Goal: Task Accomplishment & Management: Use online tool/utility

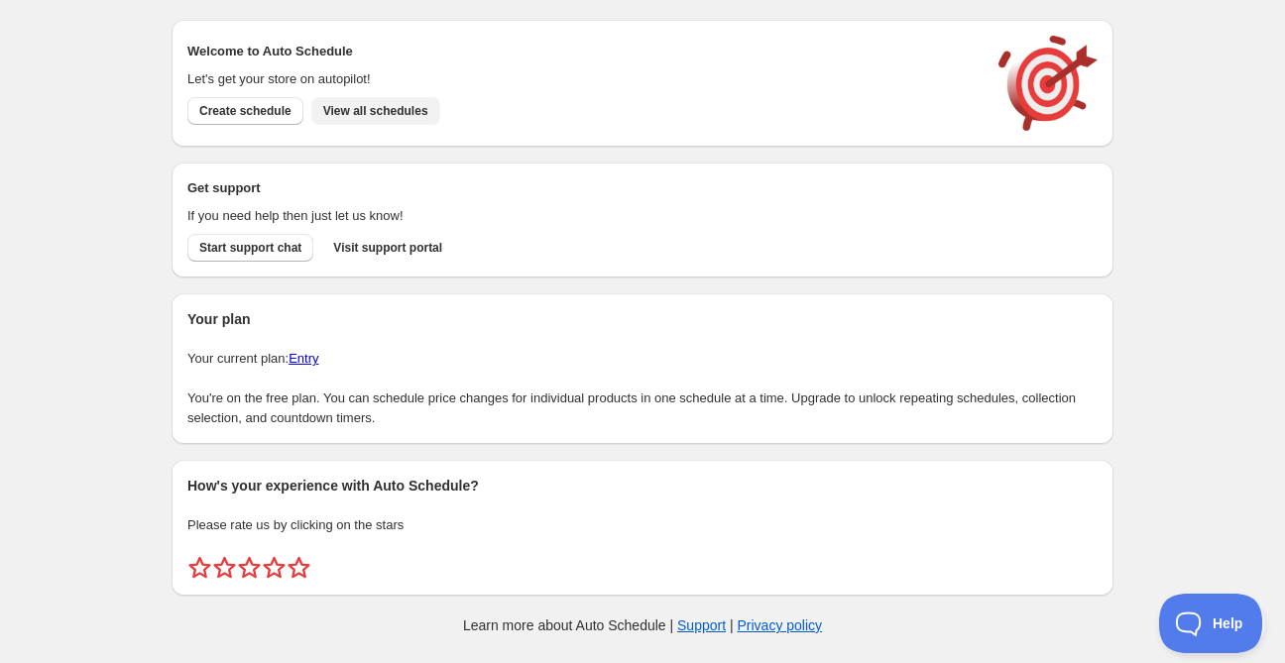
click at [381, 117] on span "View all schedules" at bounding box center [375, 111] width 105 height 16
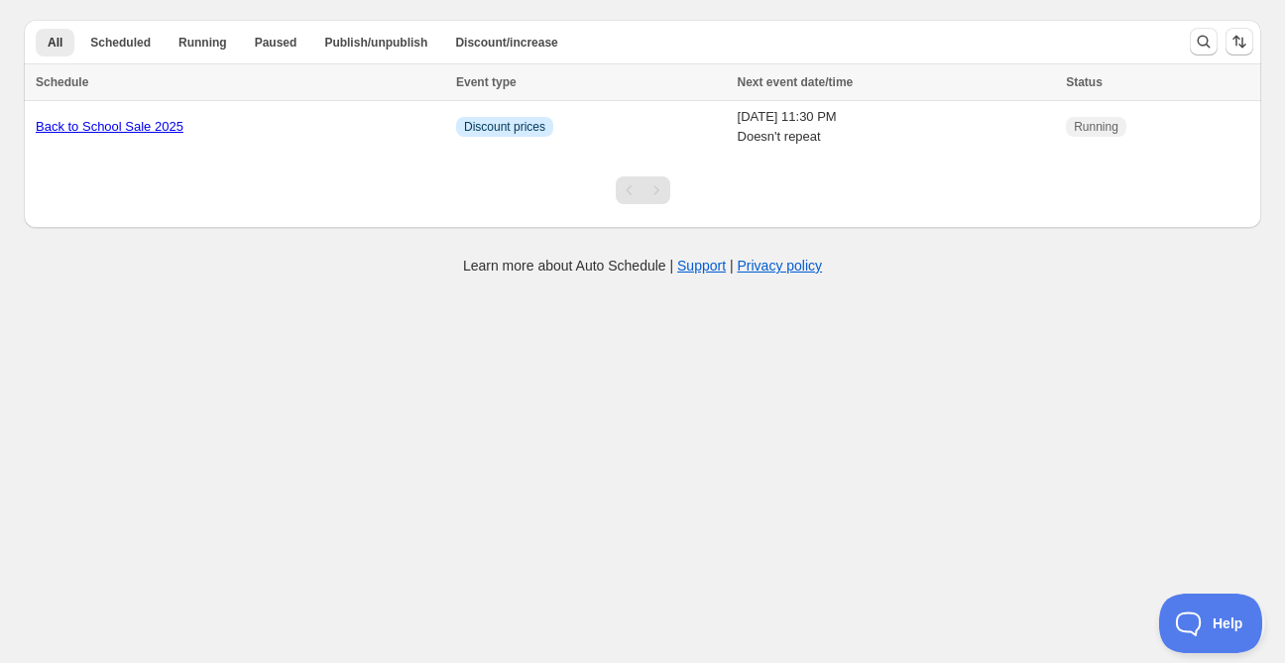
click at [135, 132] on link "Back to School Sale 2025" at bounding box center [110, 126] width 148 height 15
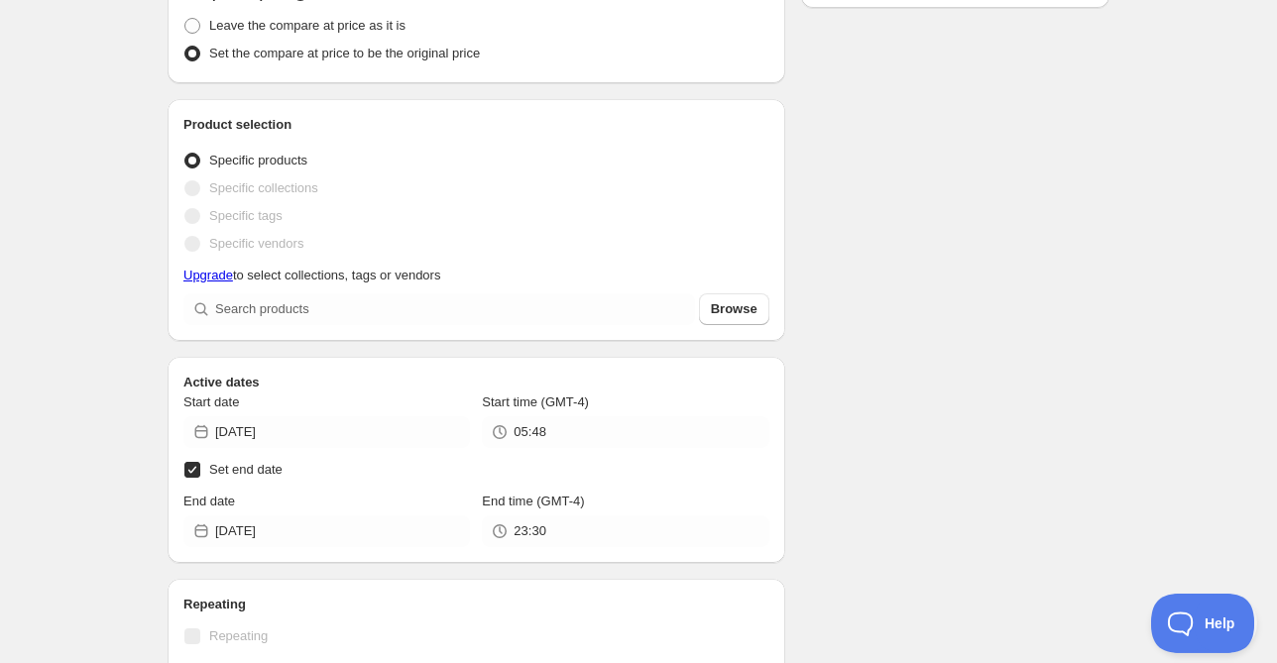
scroll to position [626, 0]
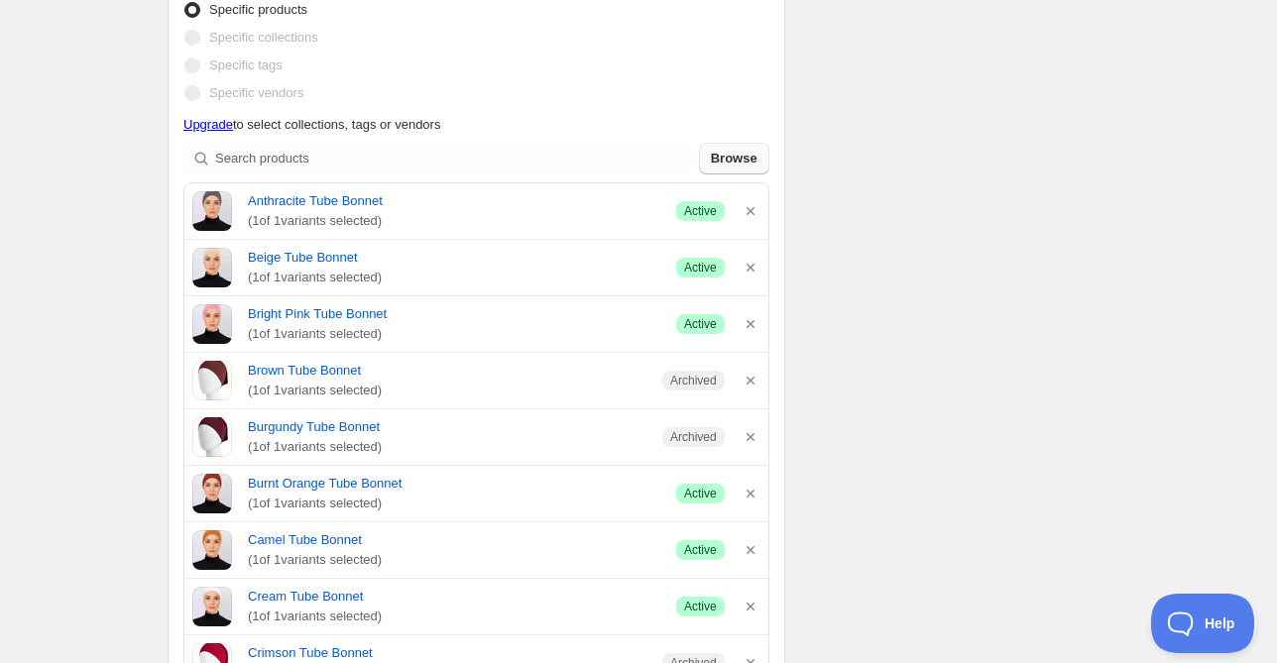
click at [759, 157] on button "Browse" at bounding box center [734, 159] width 70 height 32
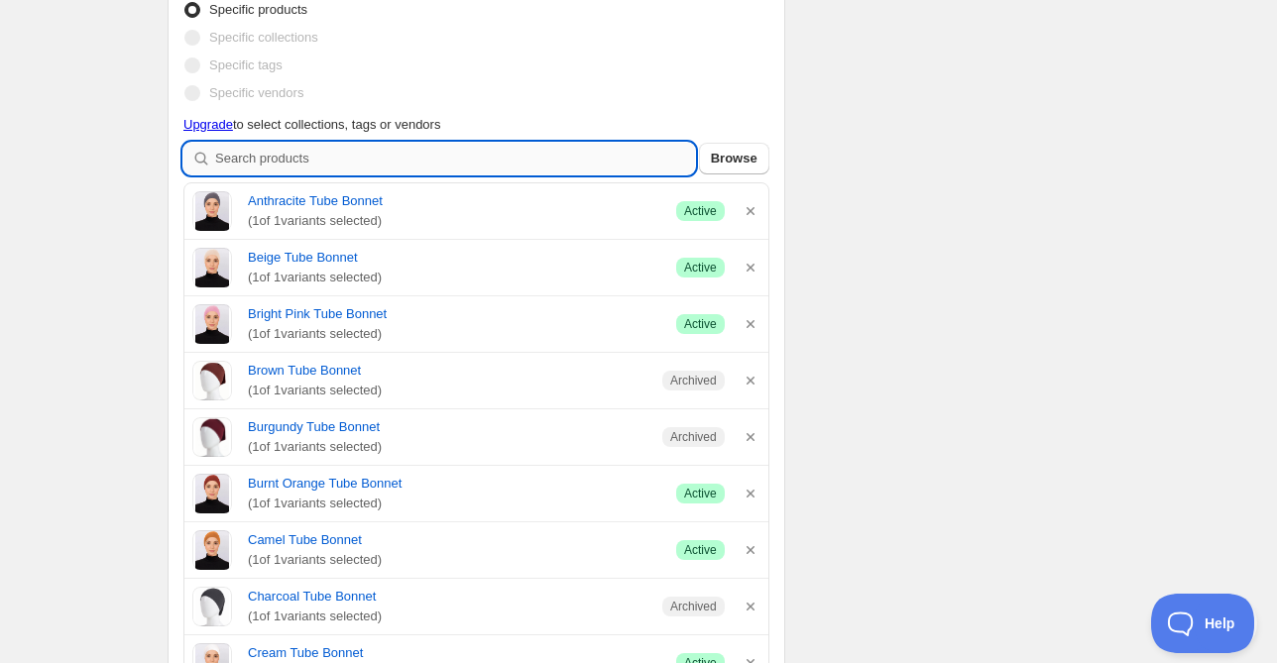
click at [570, 161] on input "search" at bounding box center [455, 159] width 480 height 32
type input "t"
click at [310, 167] on input "search" at bounding box center [455, 159] width 480 height 32
paste input "tieback bonnet"
type input "tieback bonnet"
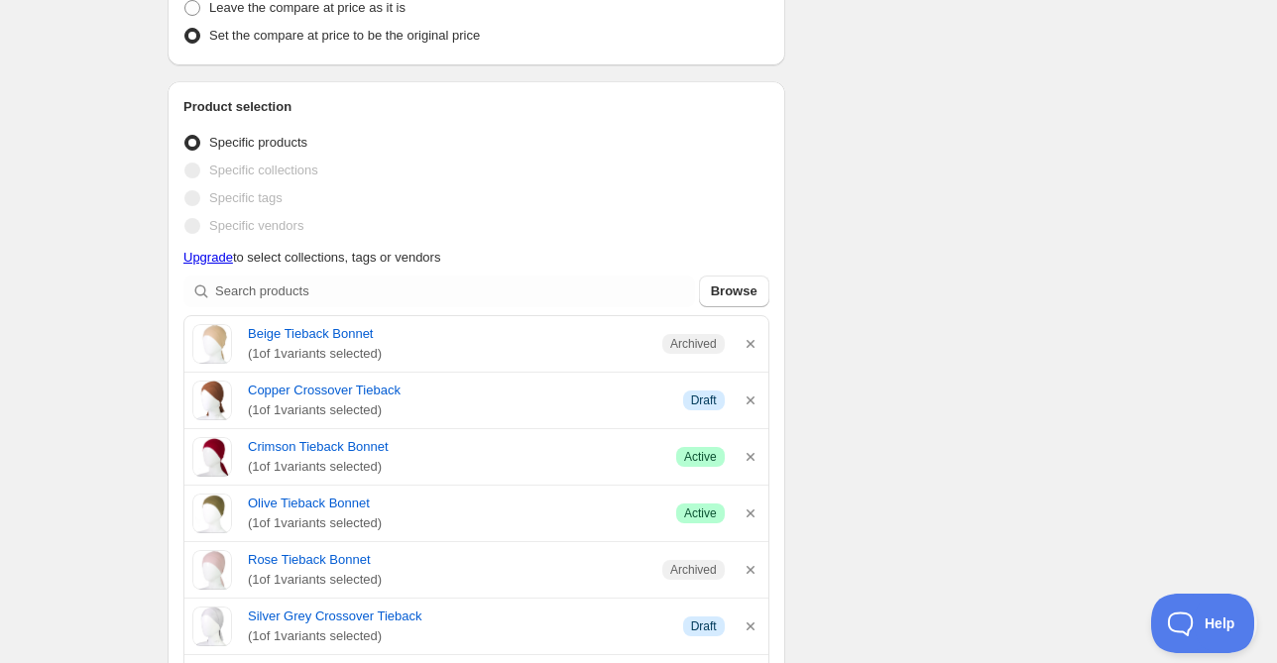
scroll to position [760, 0]
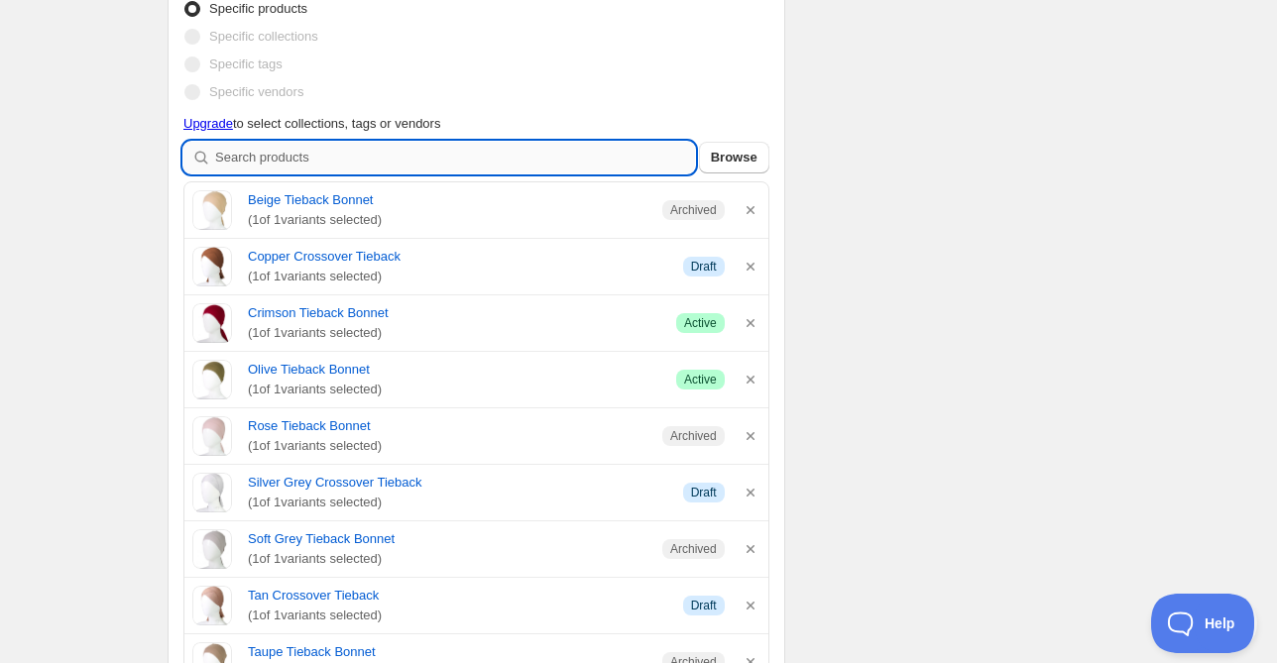
click at [559, 155] on input "search" at bounding box center [455, 158] width 480 height 32
type input "h"
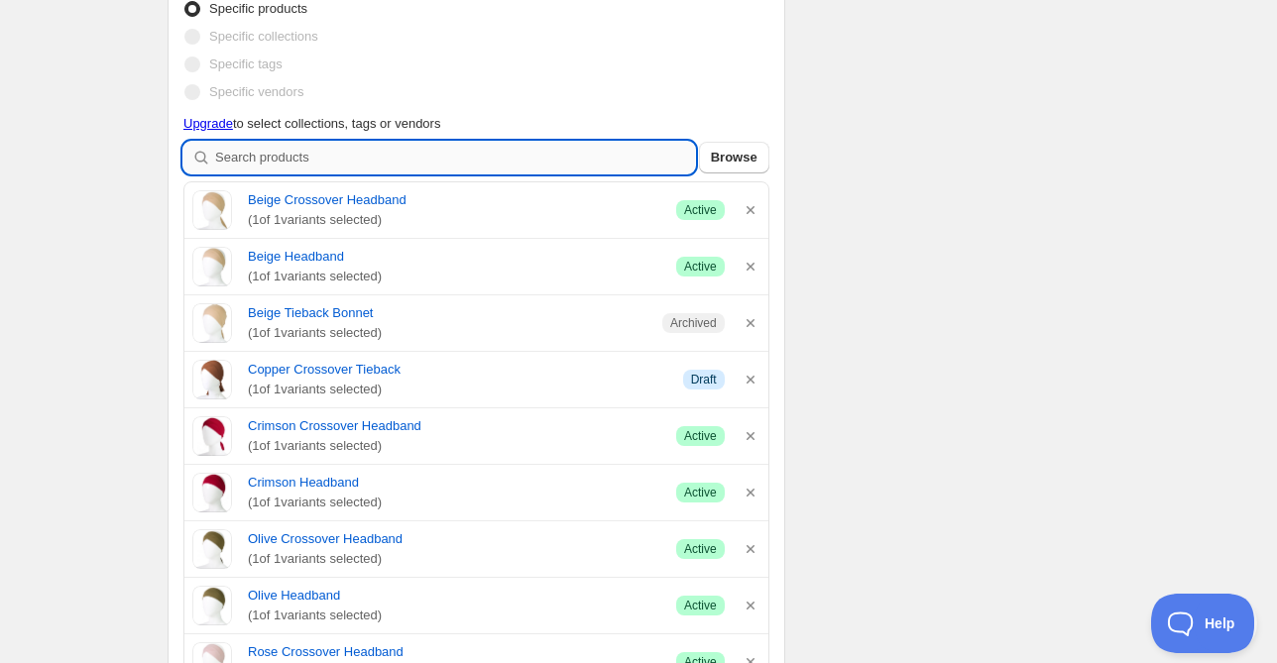
click at [434, 163] on input "search" at bounding box center [455, 158] width 480 height 32
type input "f"
click at [463, 160] on input "search" at bounding box center [455, 158] width 480 height 32
type input "f"
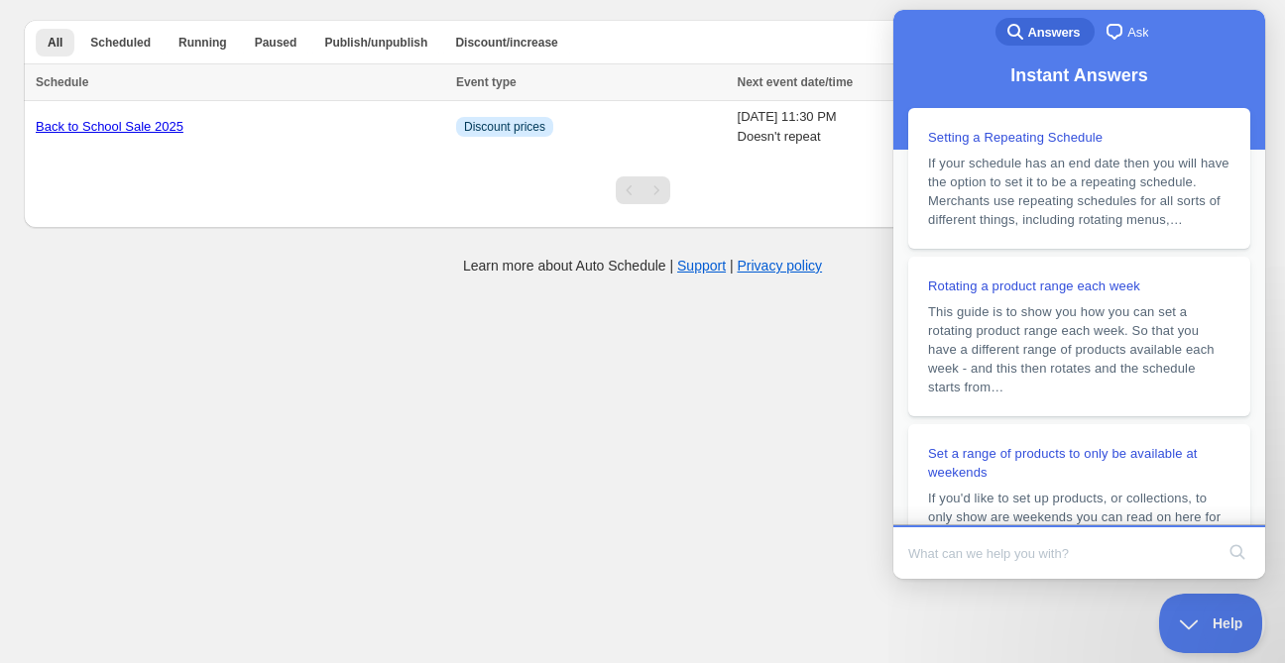
click at [720, 448] on body "Create schedule Help & support Cancel Discount prices Schedule a discount, sale…" at bounding box center [642, 331] width 1285 height 663
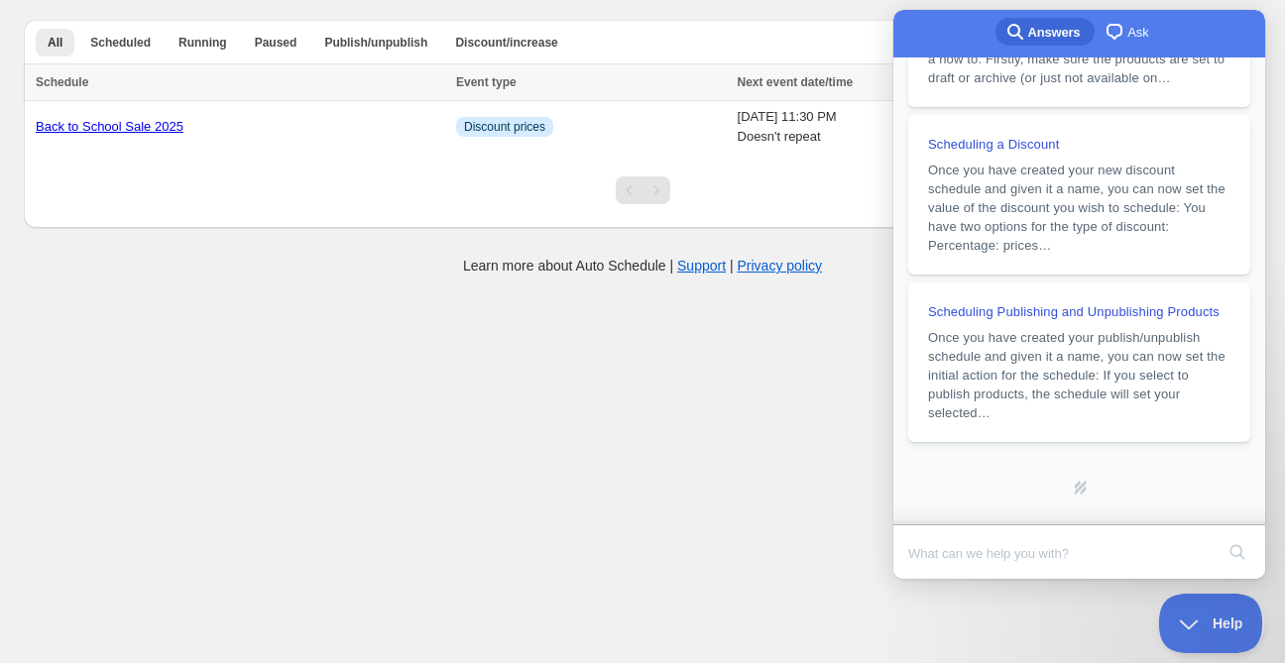
scroll to position [514, 0]
click at [925, 334] on link "Scheduling Publishing and Unpublishing Products Once you have created your publ…" at bounding box center [1079, 361] width 342 height 160
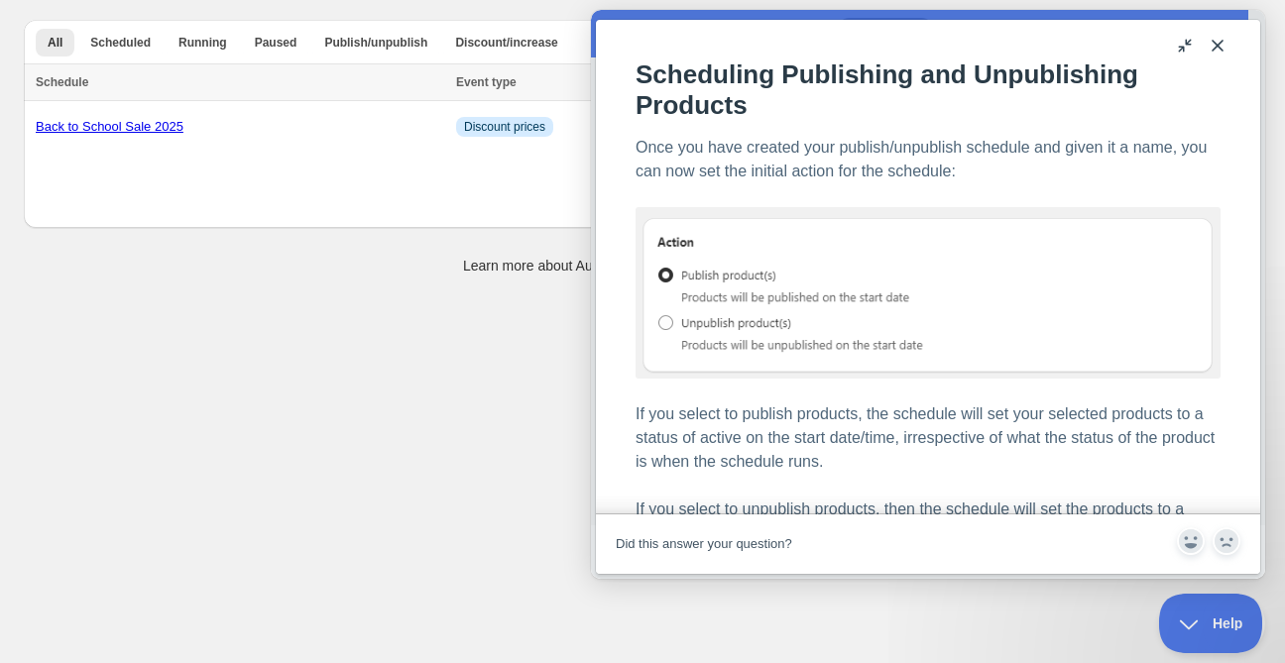
scroll to position [414, 0]
click at [1218, 48] on button "Close" at bounding box center [1217, 46] width 32 height 32
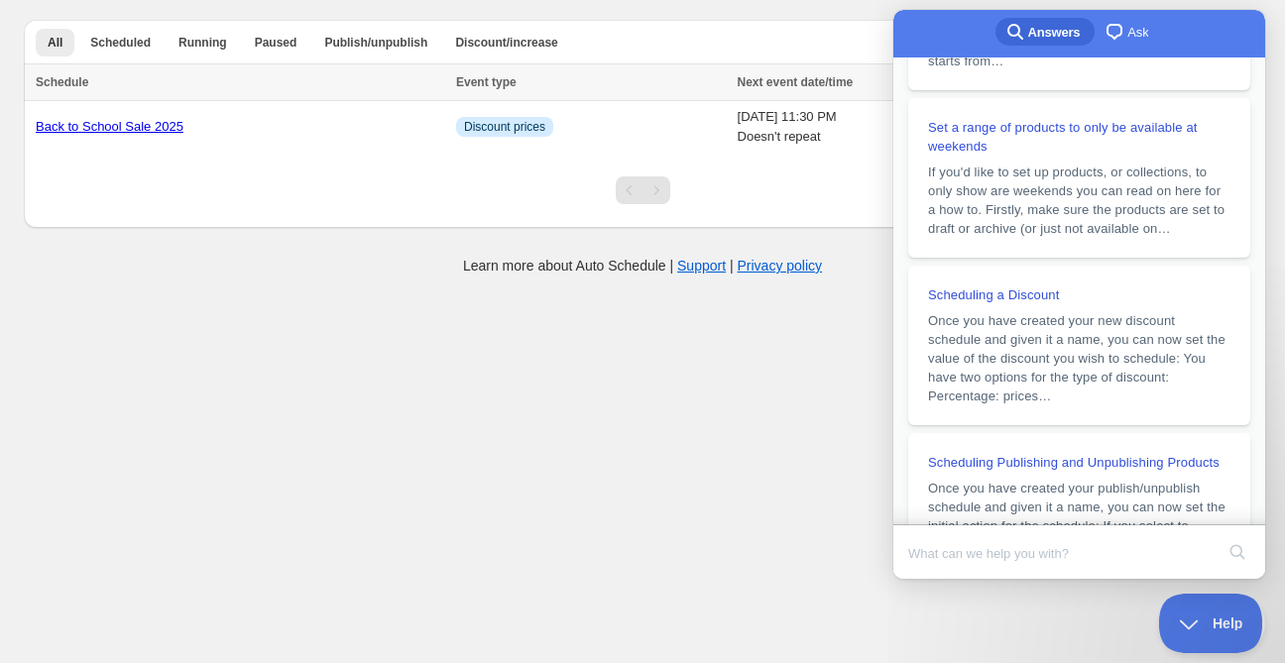
scroll to position [345, 0]
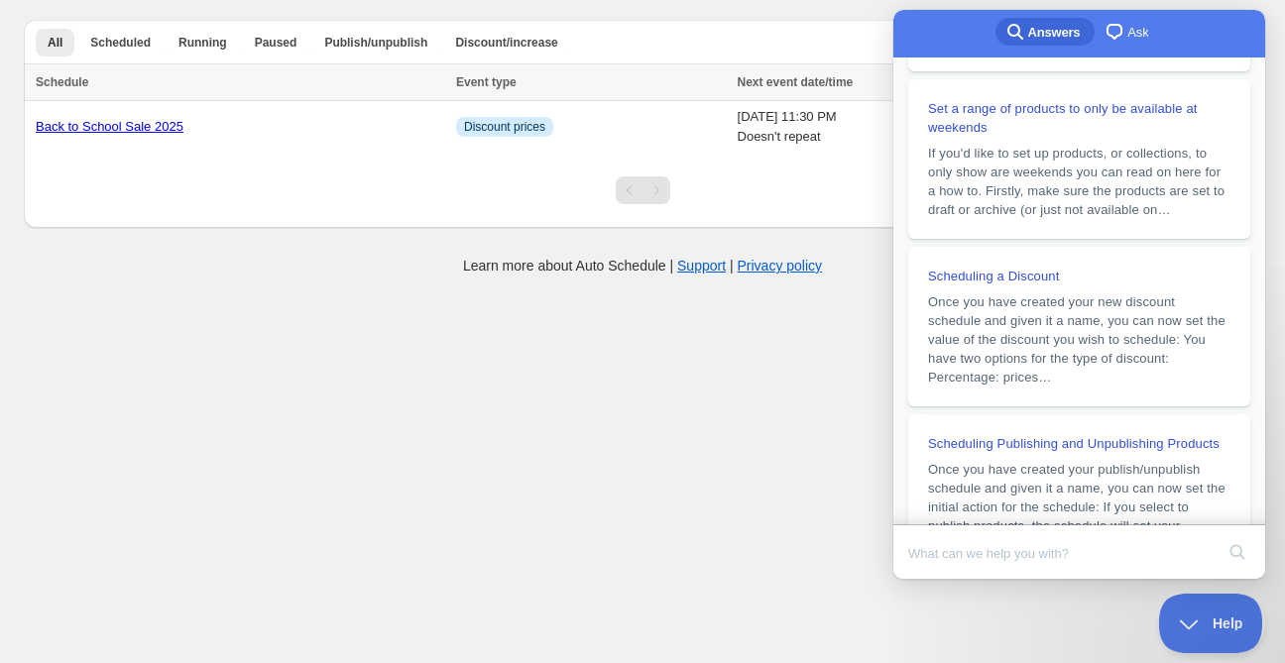
click at [607, 370] on body "Create schedule Help & support Cancel Discount prices Schedule a discount, sale…" at bounding box center [642, 331] width 1285 height 663
click at [1182, 615] on span "Help" at bounding box center [1203, 620] width 103 height 14
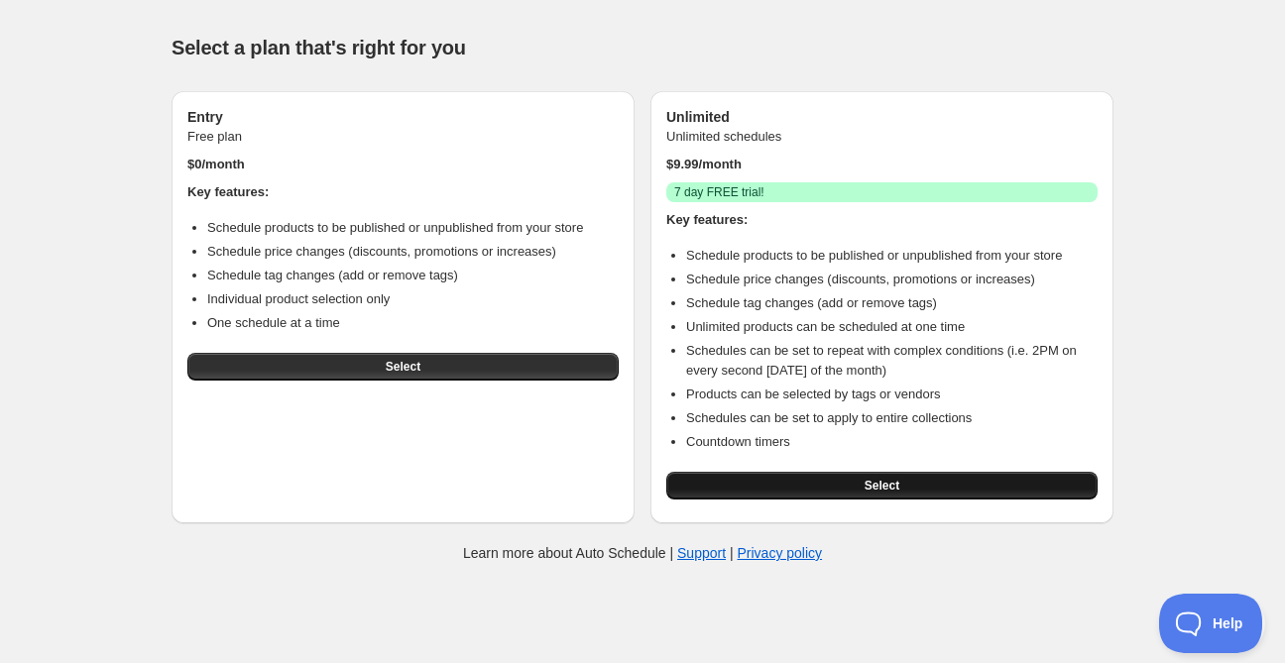
click at [886, 492] on span "Select" at bounding box center [881, 486] width 35 height 16
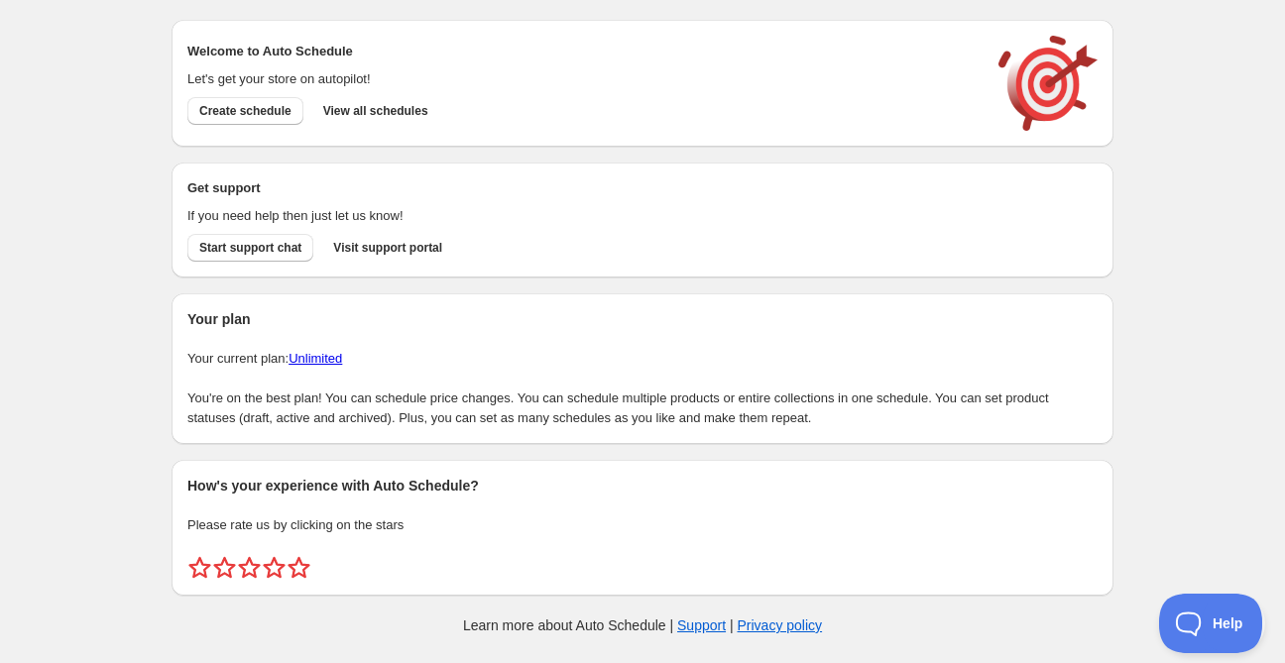
click at [1195, 286] on div "Create schedule Help & support Cancel Discount prices Schedule a discount, sale…" at bounding box center [642, 331] width 1285 height 663
click at [248, 120] on button "Create schedule" at bounding box center [245, 111] width 116 height 28
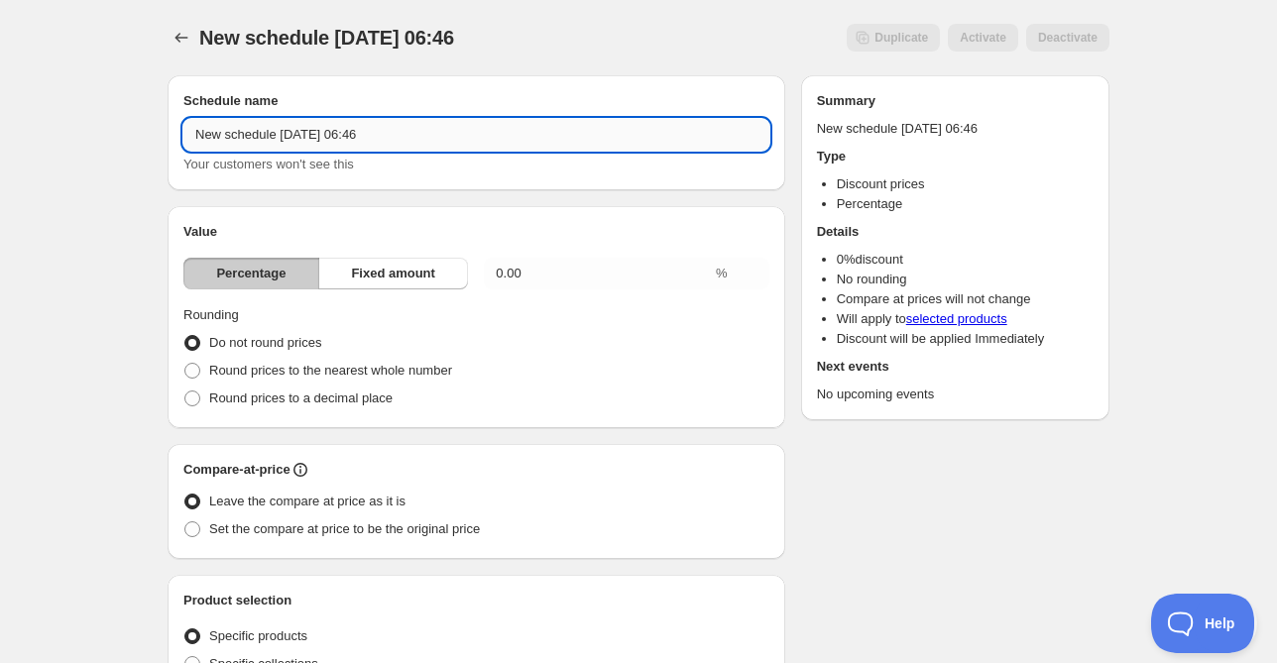
click at [414, 144] on input "New schedule Aug 30 2025 06:46" at bounding box center [476, 135] width 586 height 32
type input "Back to School Sale 2025"
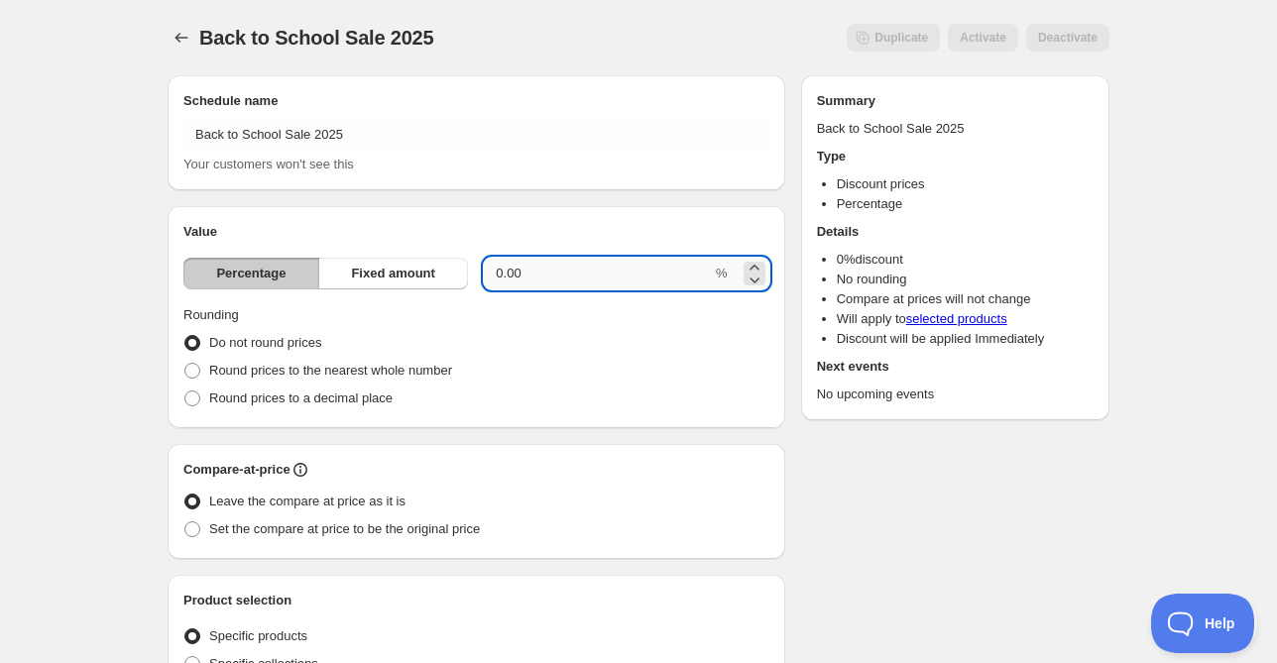
drag, startPoint x: 538, startPoint y: 278, endPoint x: 391, endPoint y: 270, distance: 147.9
click at [484, 270] on input "0.00" at bounding box center [598, 274] width 228 height 32
type input "15"
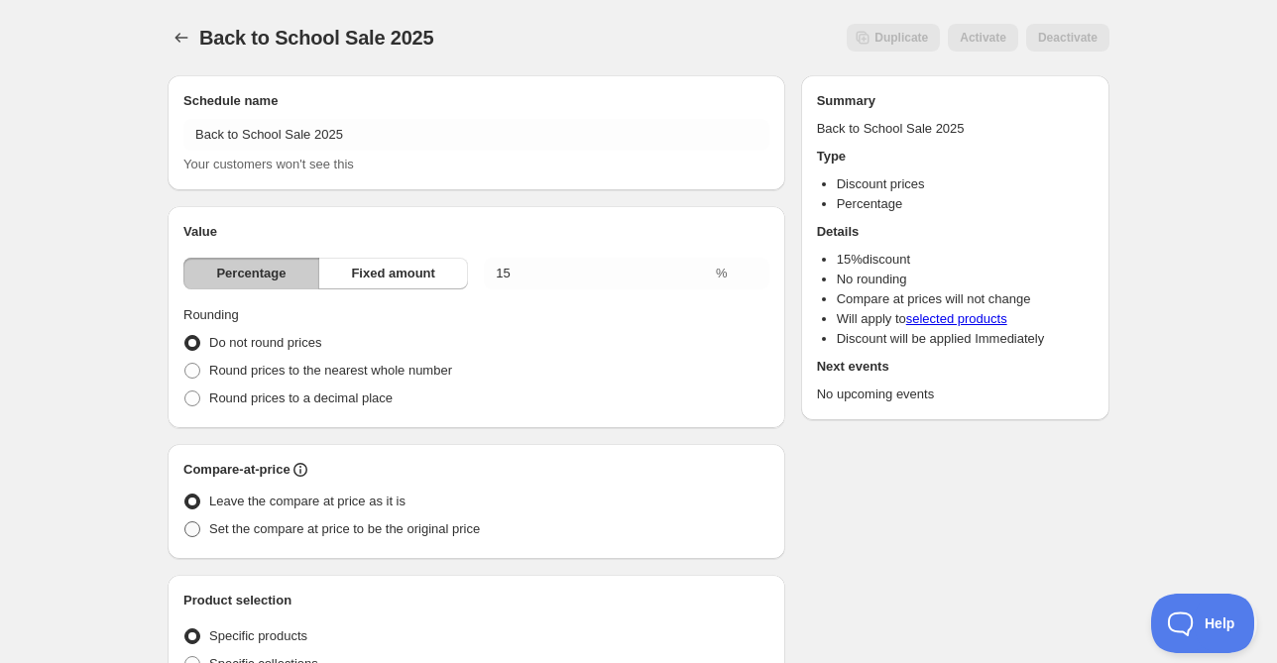
click at [195, 532] on span at bounding box center [192, 529] width 16 height 16
click at [185, 522] on input "Set the compare at price to be the original price" at bounding box center [184, 521] width 1 height 1
radio input "true"
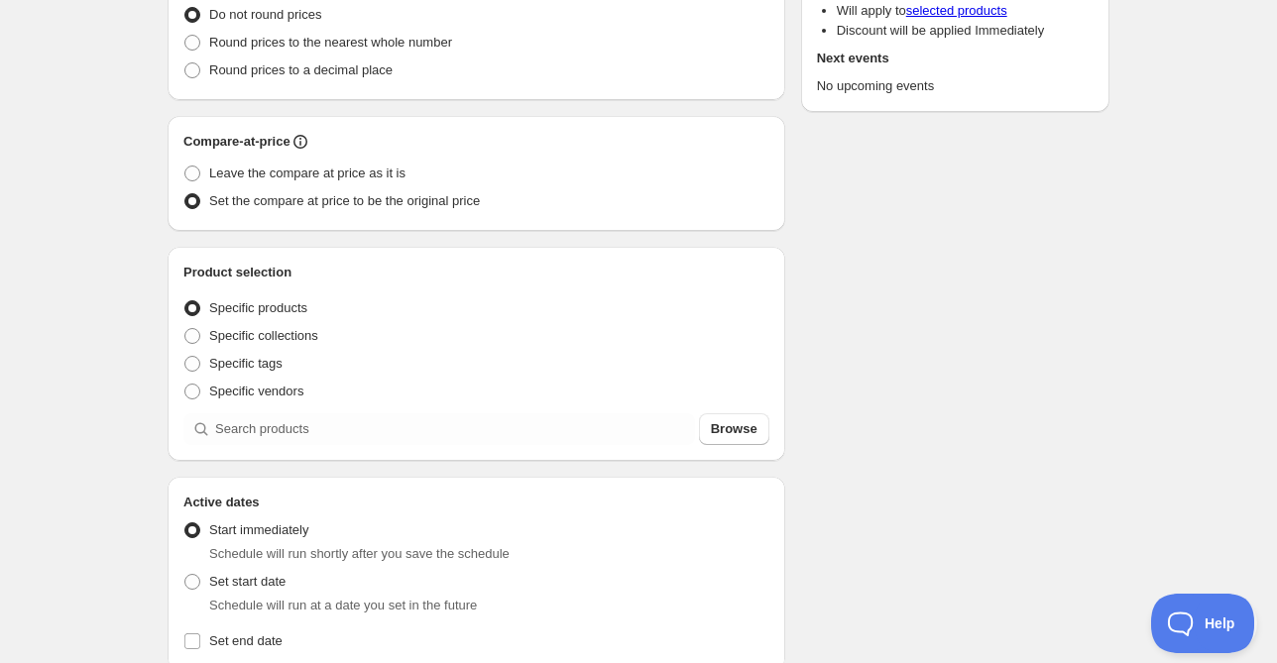
scroll to position [328, 0]
click at [299, 342] on span "Specific collections" at bounding box center [263, 335] width 109 height 15
click at [185, 329] on input "Specific collections" at bounding box center [184, 328] width 1 height 1
radio input "true"
click at [722, 440] on button "Browse" at bounding box center [734, 429] width 70 height 32
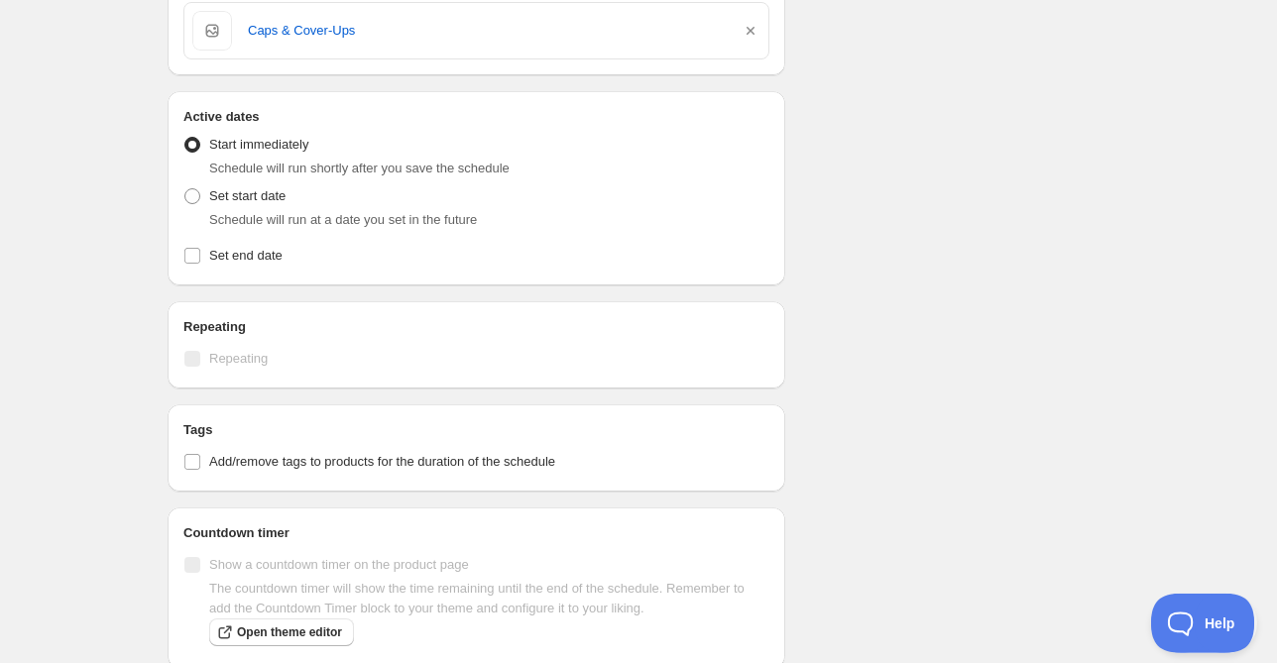
scroll to position [781, 0]
click at [196, 255] on input "Set end date" at bounding box center [192, 254] width 16 height 16
checkbox input "true"
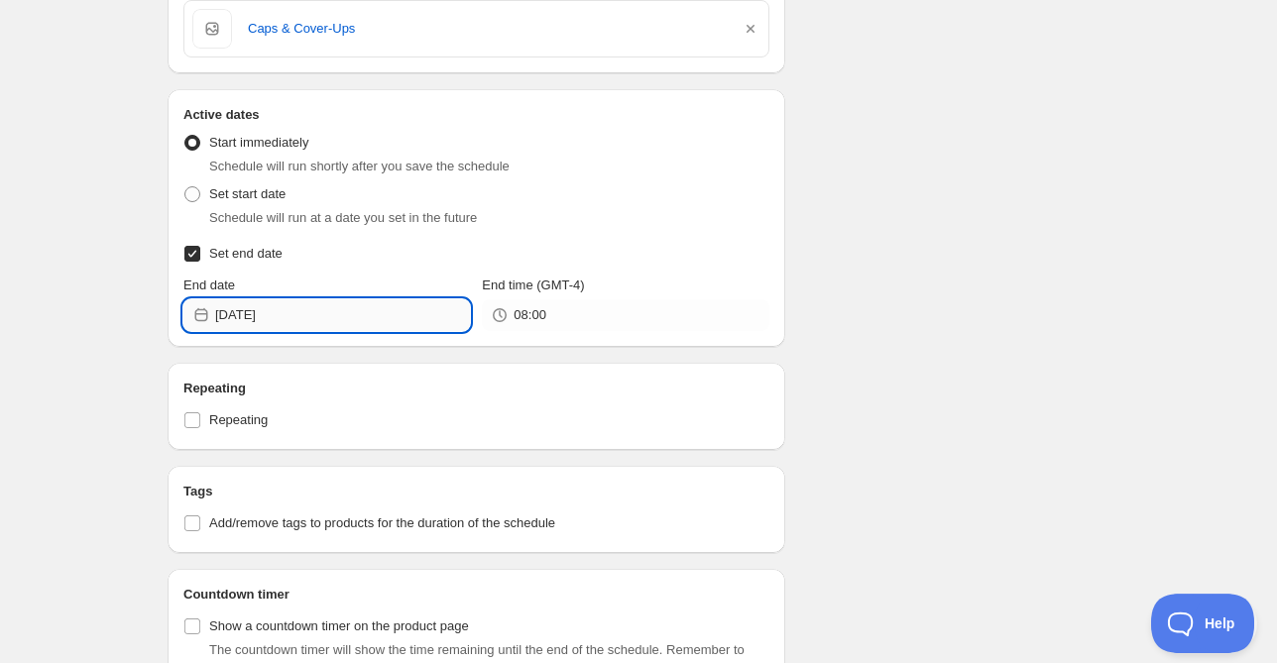
click at [403, 323] on input "2025-08-30" at bounding box center [342, 315] width 255 height 32
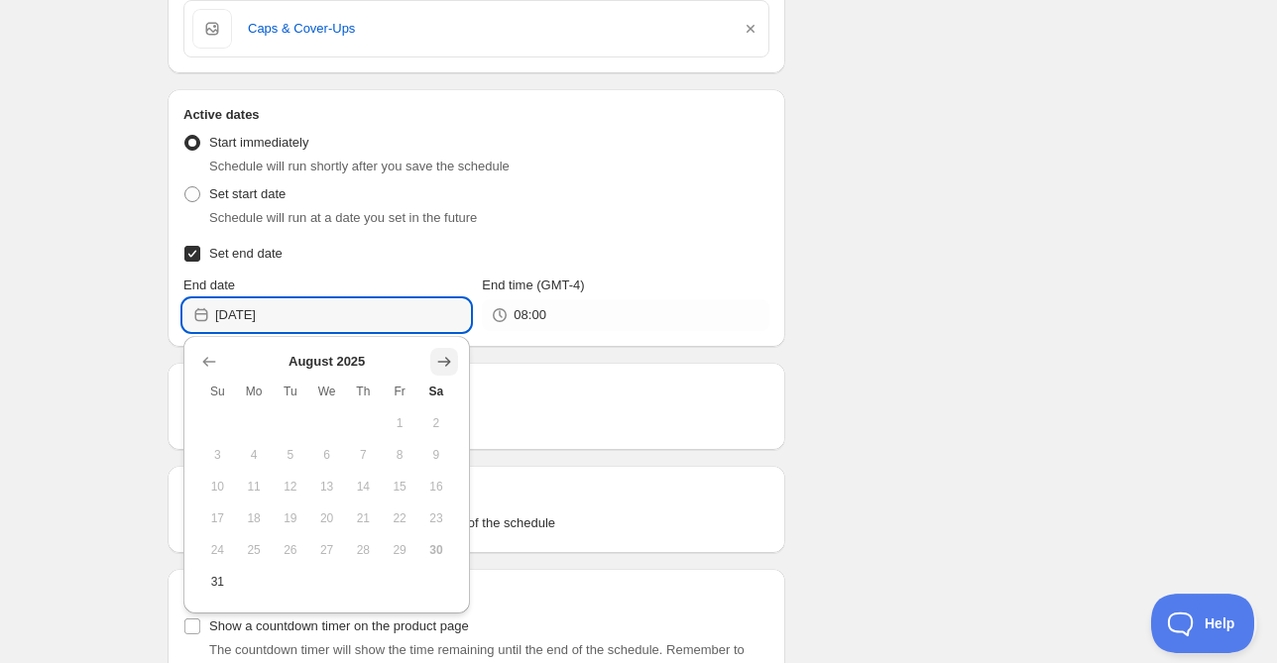
click at [446, 366] on icon "Show next month, September 2025" at bounding box center [444, 362] width 13 height 10
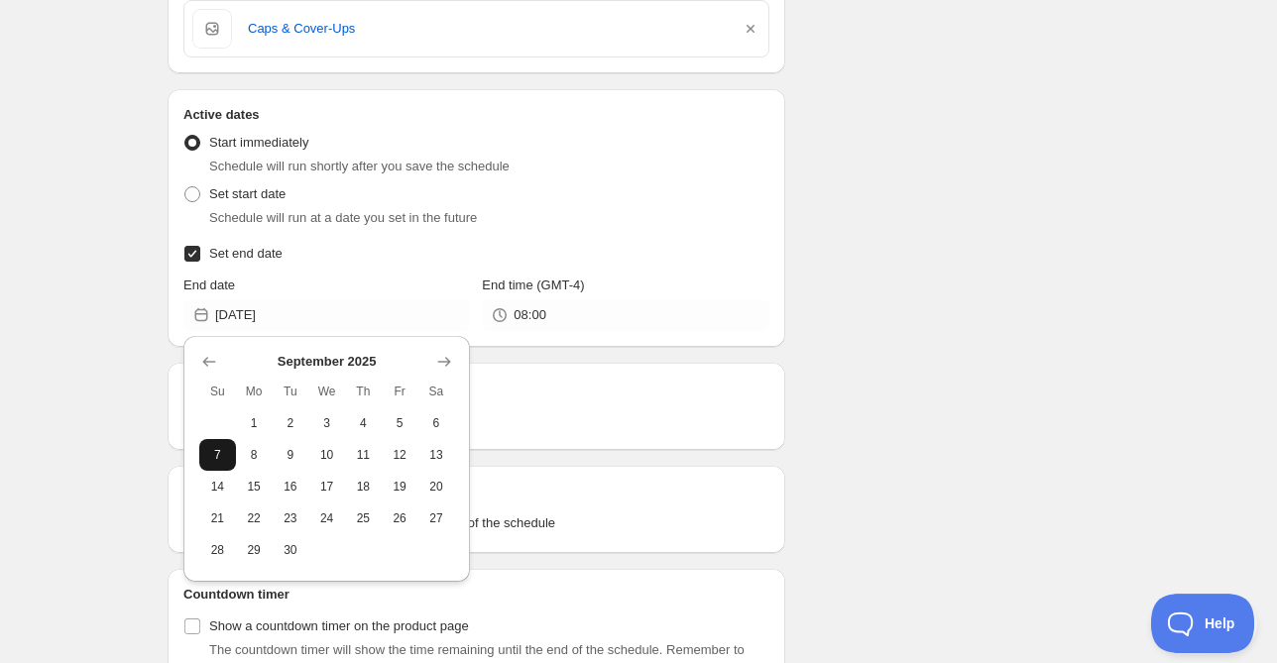
click at [216, 462] on span "7" at bounding box center [217, 455] width 21 height 16
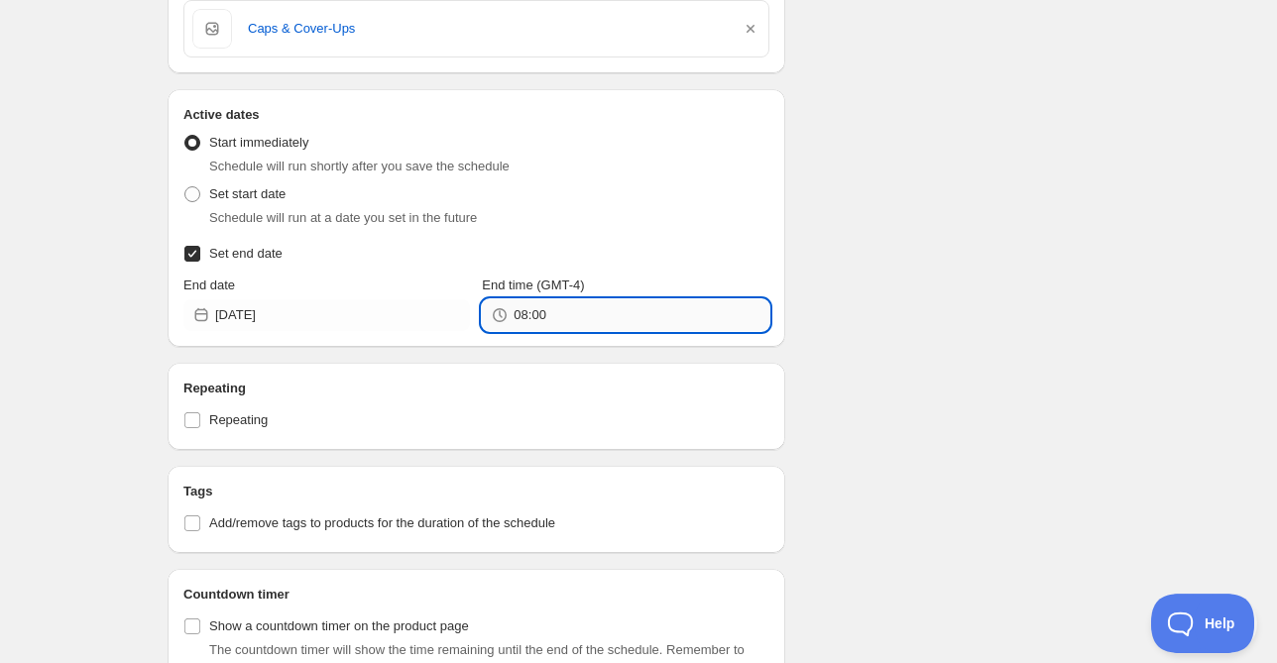
click at [619, 322] on input "08:00" at bounding box center [640, 315] width 255 height 32
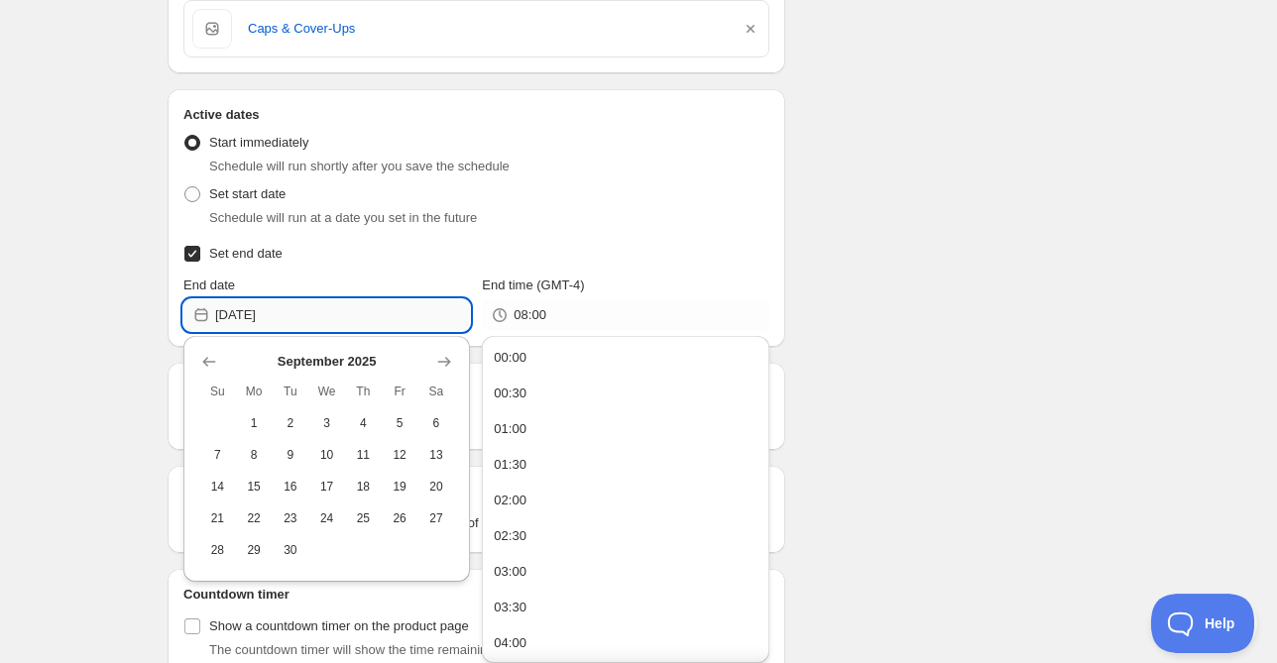
click at [333, 310] on input "2025-09-07" at bounding box center [342, 315] width 255 height 32
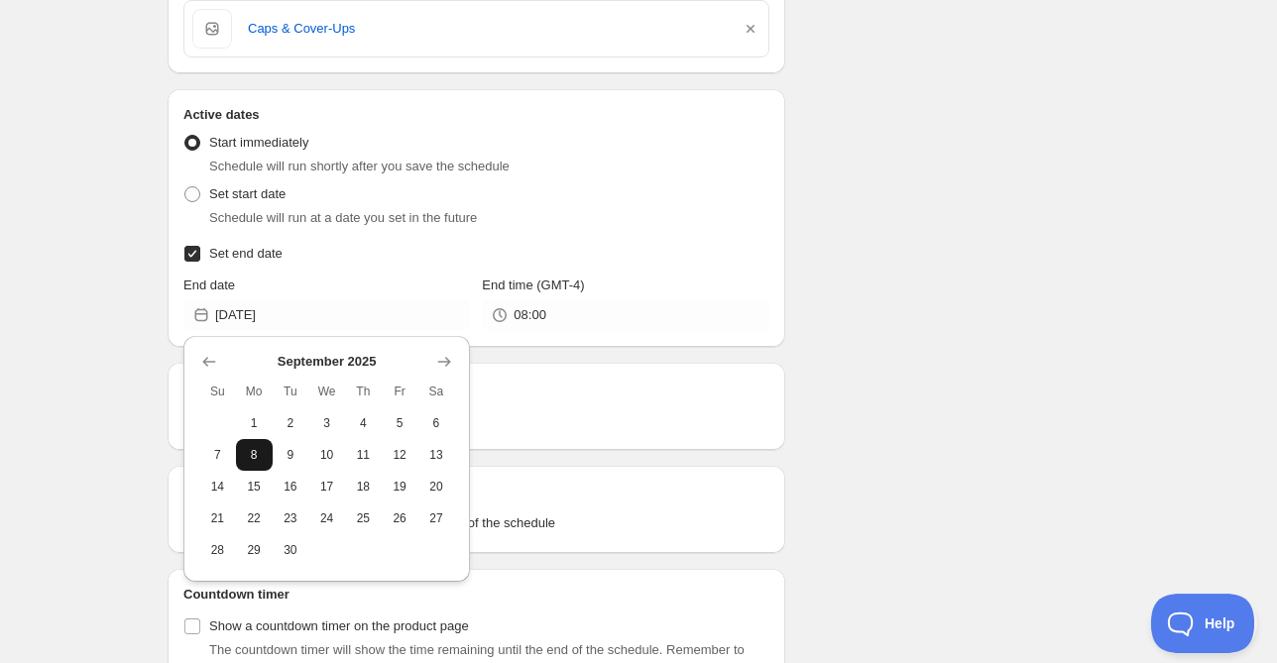
click at [256, 455] on span "8" at bounding box center [254, 455] width 21 height 16
type input "2025-09-08"
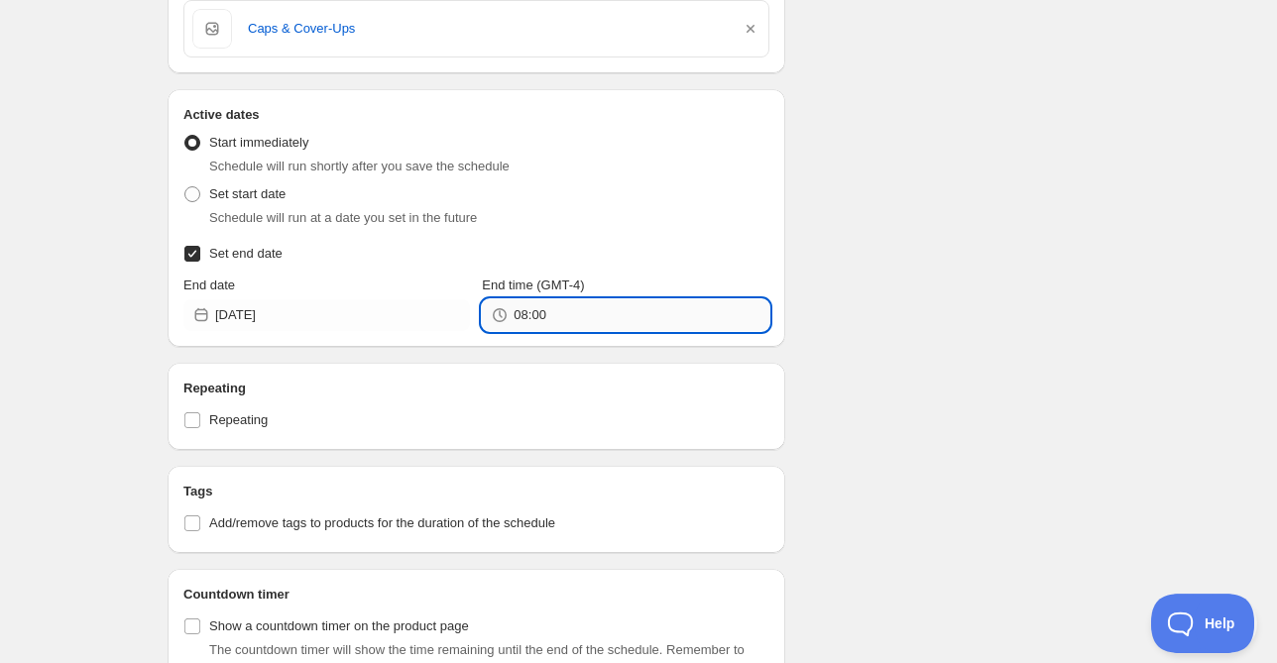
click at [565, 317] on input "08:00" at bounding box center [640, 315] width 255 height 32
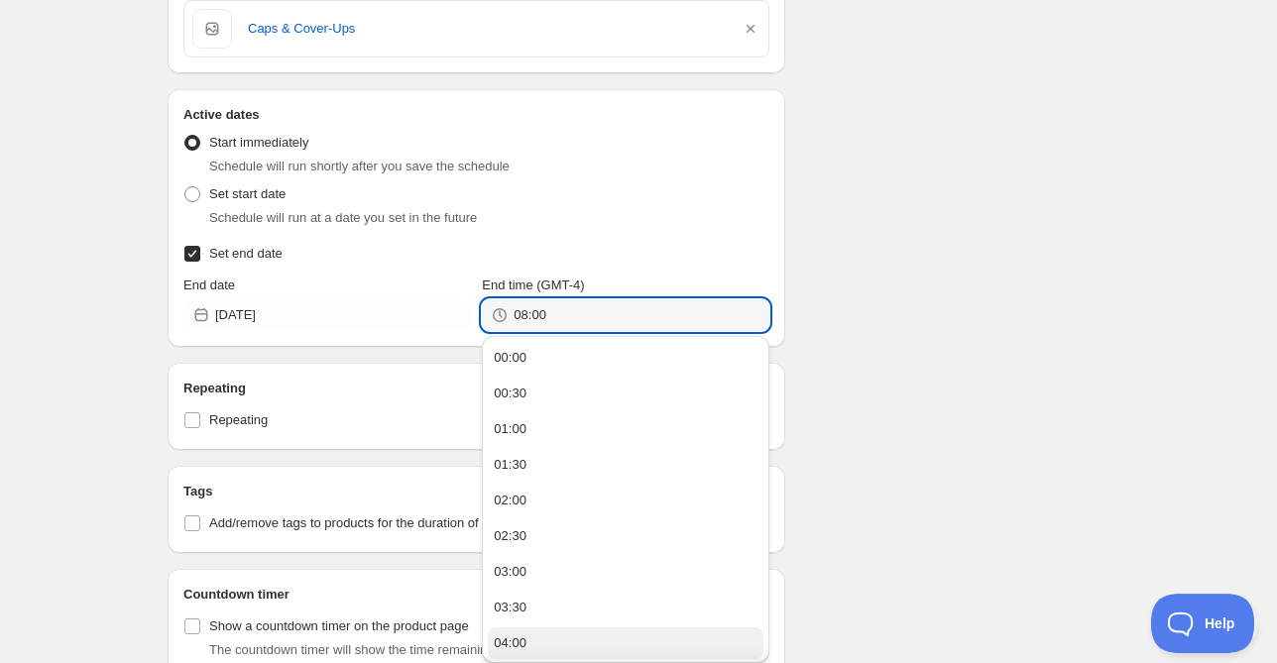
click at [523, 644] on div "04:00" at bounding box center [510, 643] width 33 height 20
type input "04:00"
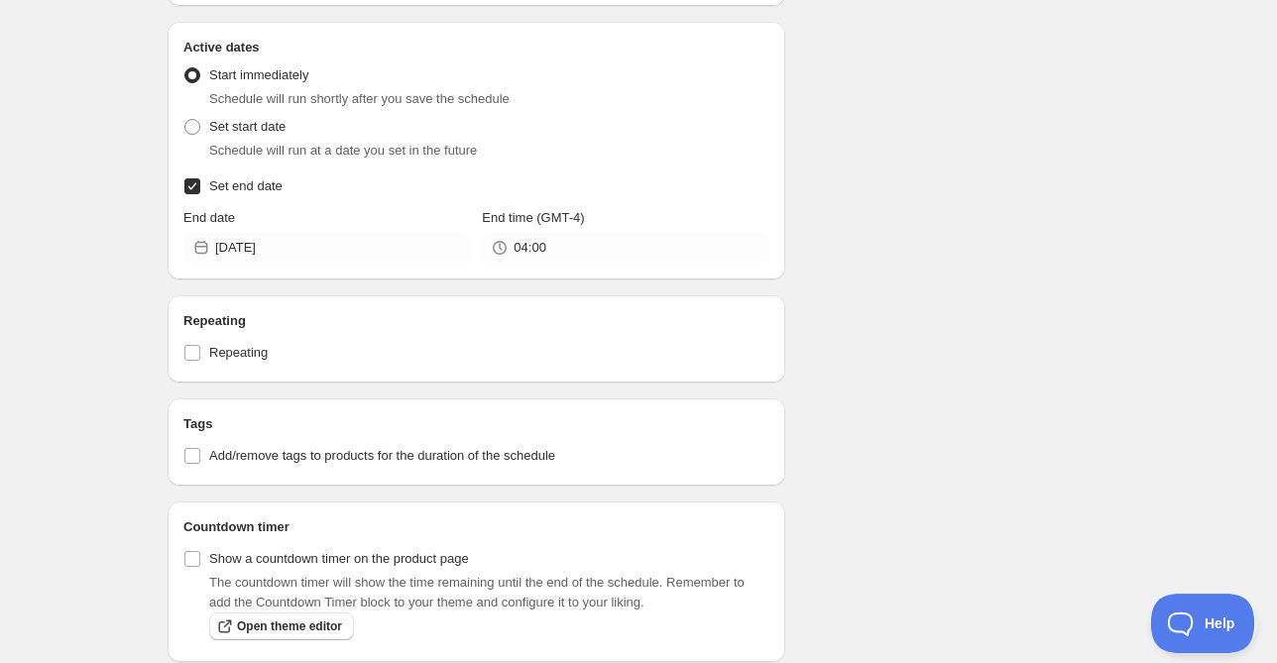
scroll to position [930, 0]
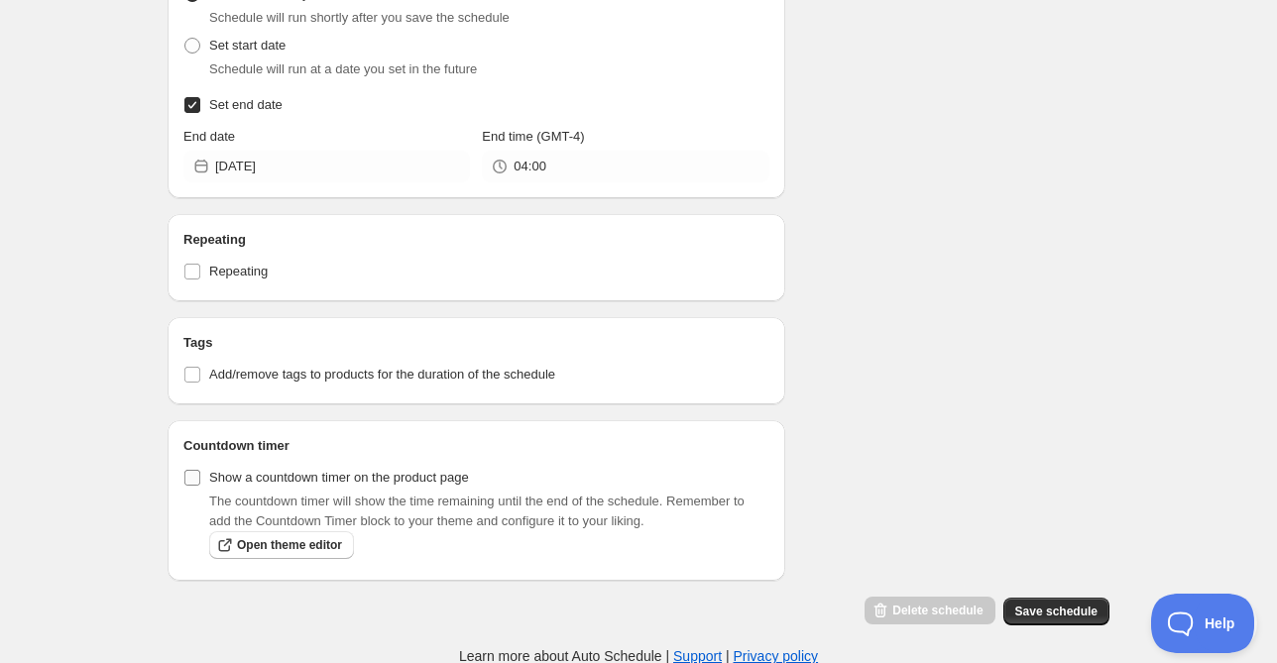
click at [194, 479] on input "Show a countdown timer on the product page" at bounding box center [192, 478] width 16 height 16
click at [305, 555] on link "Open theme editor" at bounding box center [281, 545] width 145 height 28
click at [198, 476] on input "Show a countdown timer on the product page" at bounding box center [192, 478] width 16 height 16
checkbox input "false"
click at [1049, 611] on span "Save schedule" at bounding box center [1056, 612] width 82 height 16
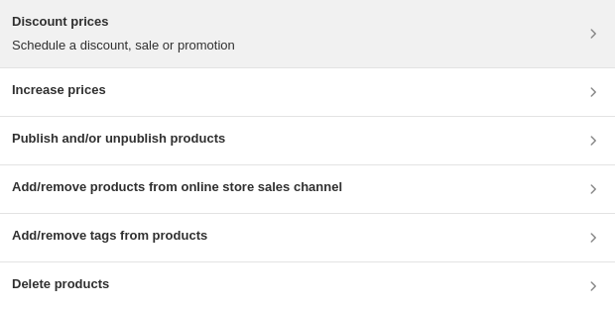
click at [97, 29] on h3 "Discount prices" at bounding box center [123, 22] width 223 height 20
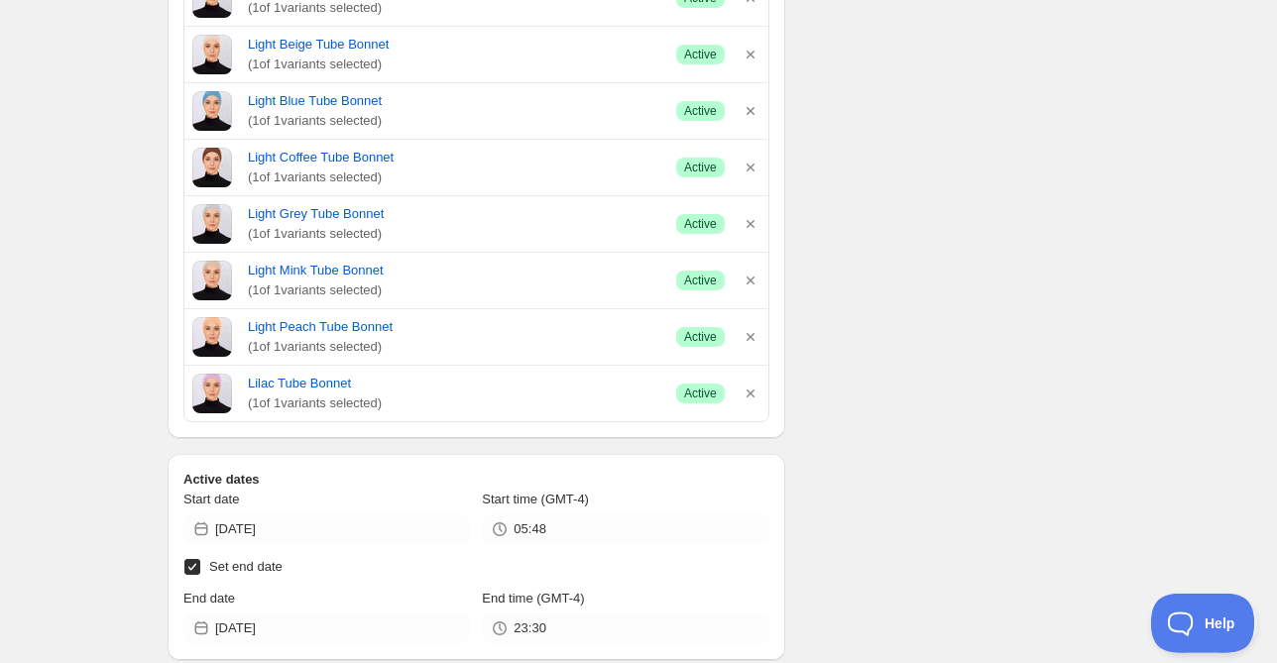
scroll to position [1820, 0]
